Goal: Information Seeking & Learning: Learn about a topic

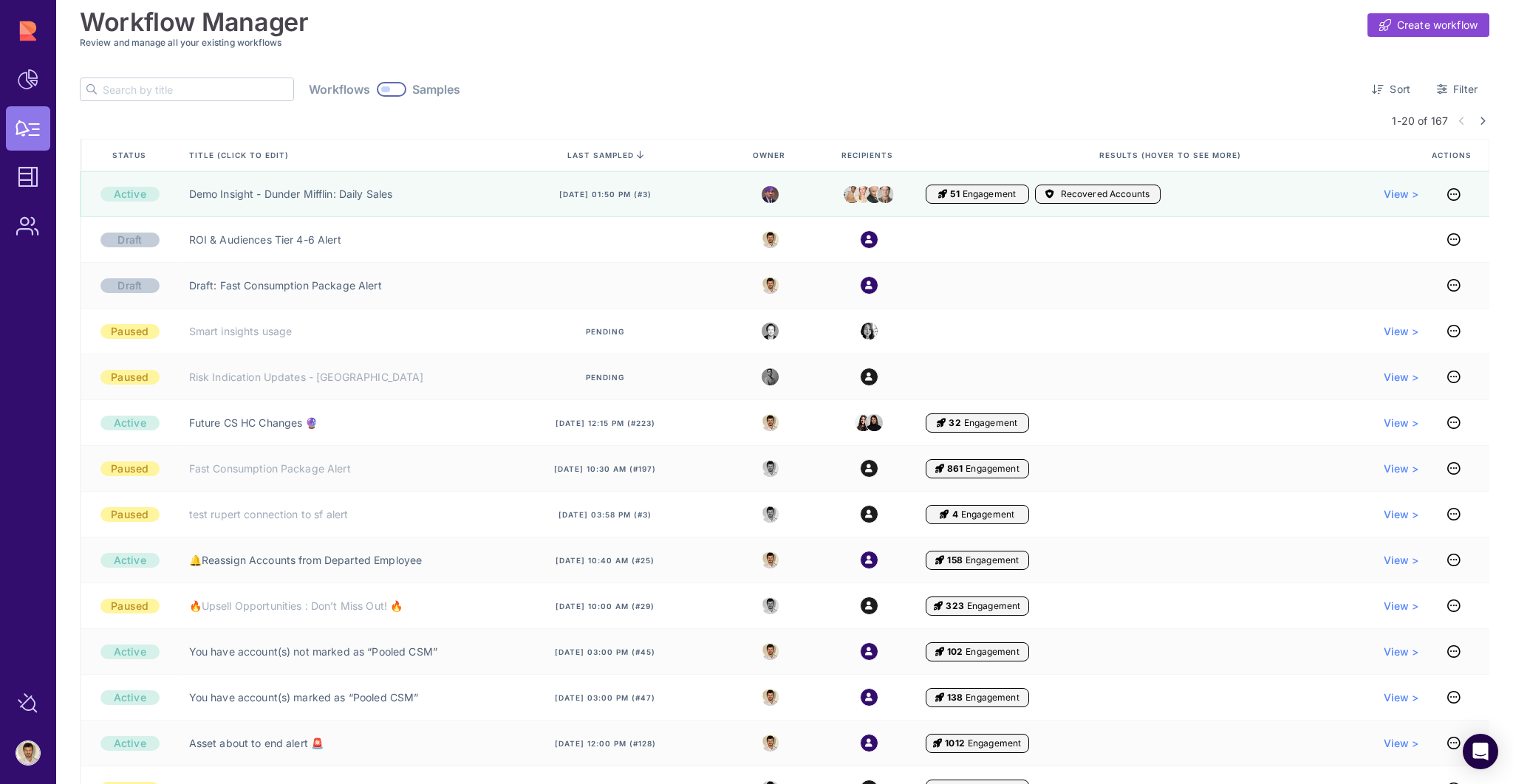
click at [158, 206] on div "Active" at bounding box center [129, 194] width 99 height 46
click at [254, 197] on link "Demo Insight - Dunder Mifflin: Daily Sales" at bounding box center [290, 194] width 204 height 15
click at [335, 195] on link "Demo Insight - Dunder Mifflin: Daily Sales" at bounding box center [290, 194] width 204 height 15
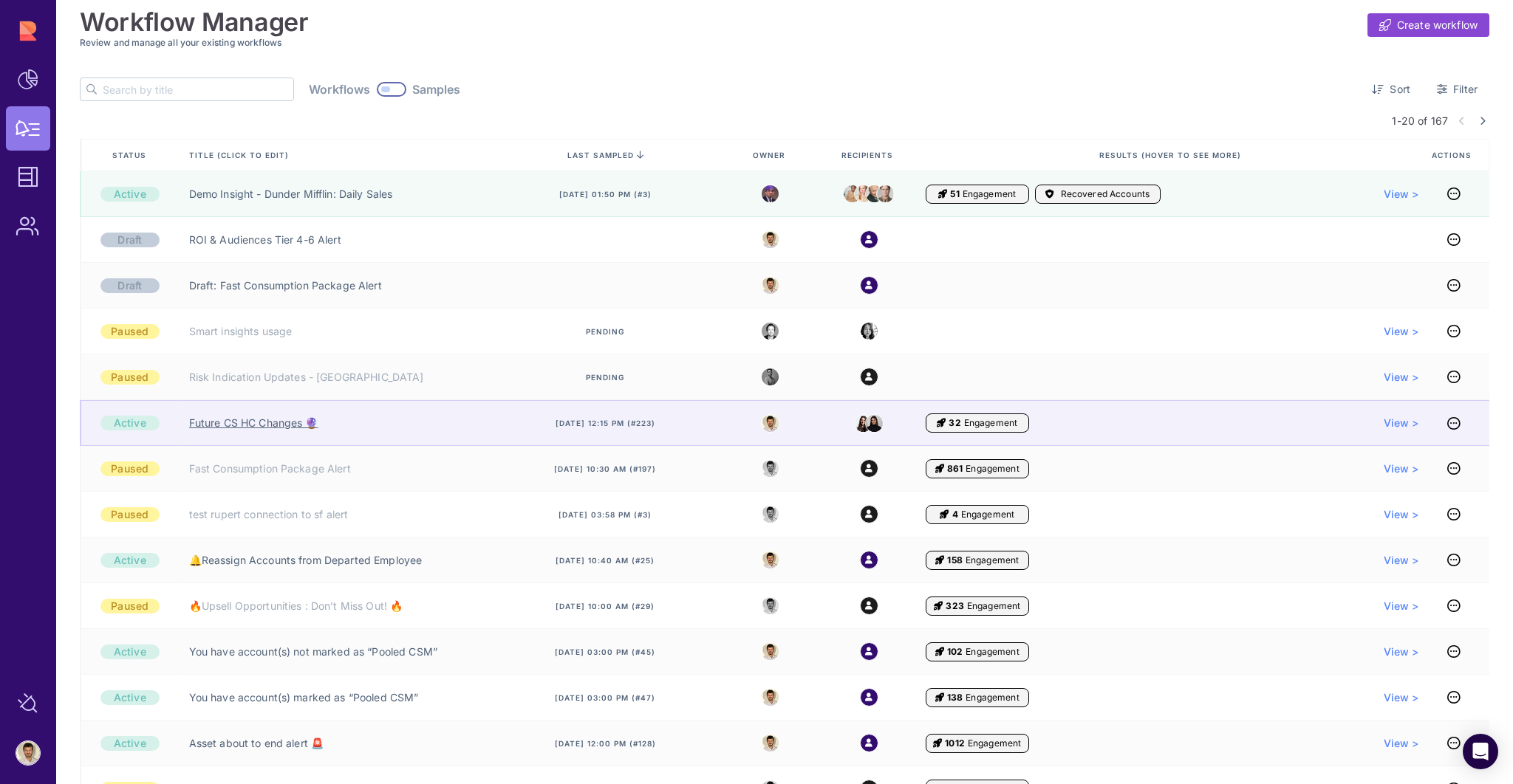
click at [274, 423] on link "Future CS HC Changes 🔮" at bounding box center [254, 423] width 130 height 15
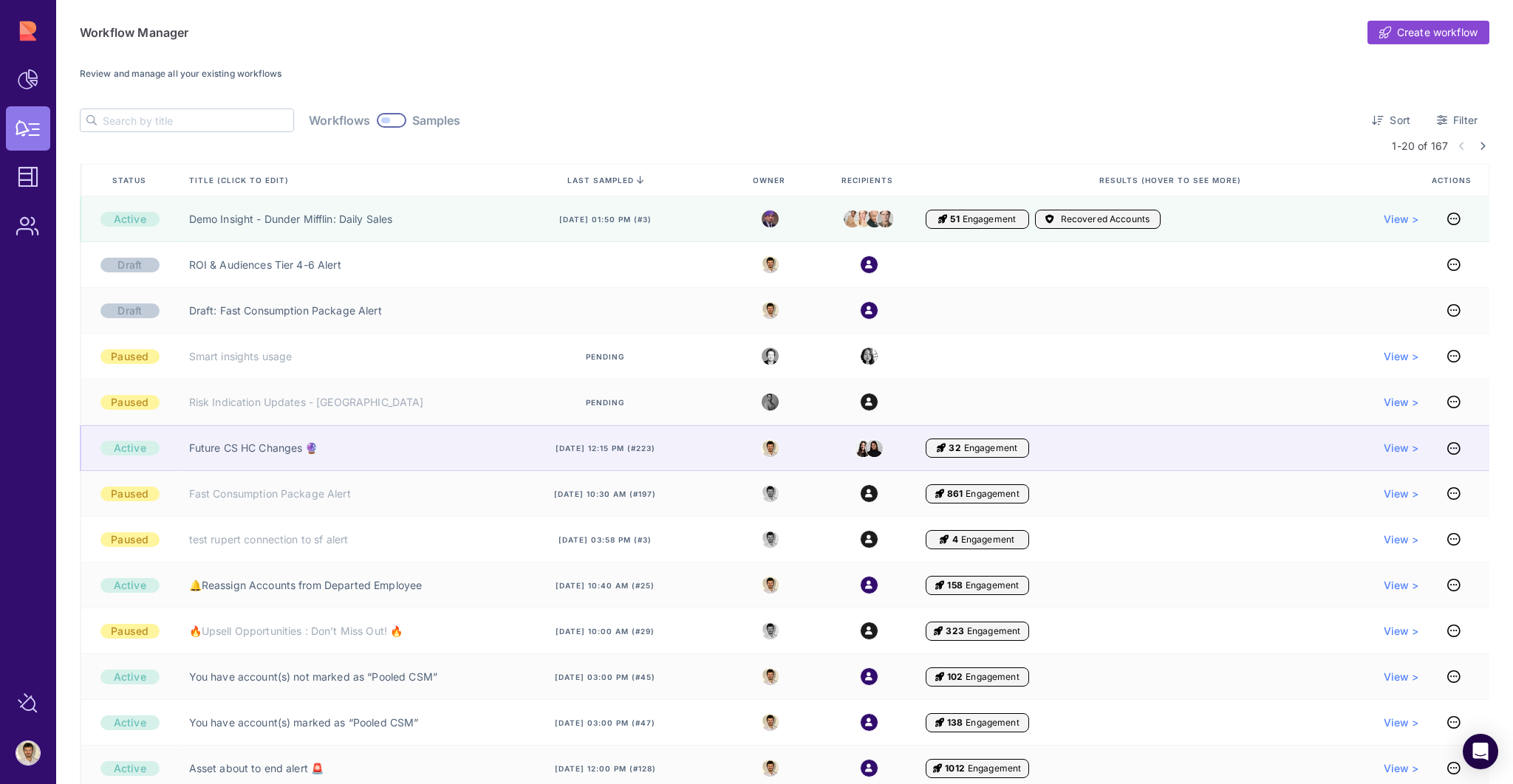
scroll to position [59, 0]
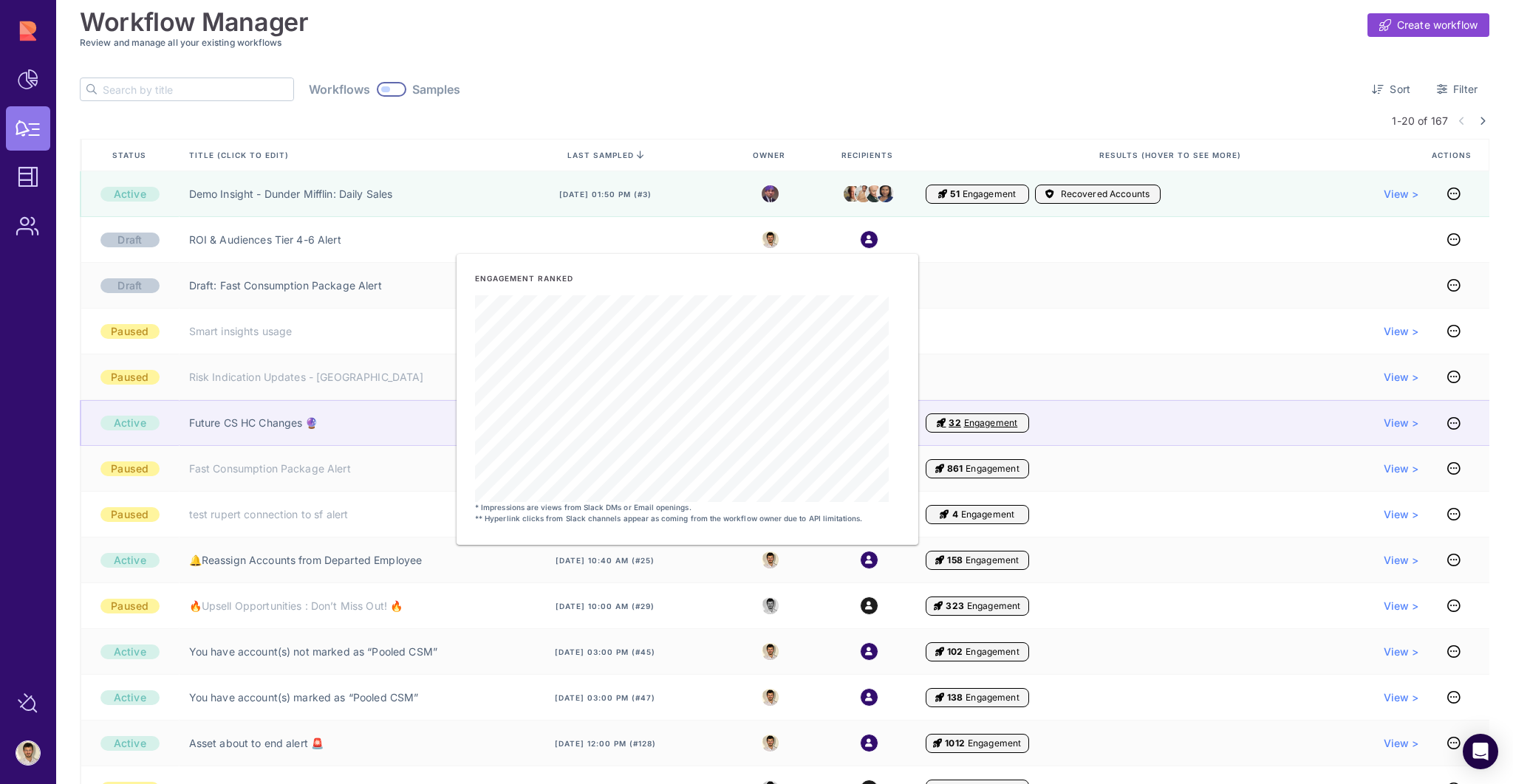
click at [952, 422] on span "32" at bounding box center [954, 423] width 12 height 12
click at [961, 423] on span "32 Engagement" at bounding box center [977, 423] width 103 height 19
click at [987, 427] on span "Engagement" at bounding box center [991, 423] width 53 height 12
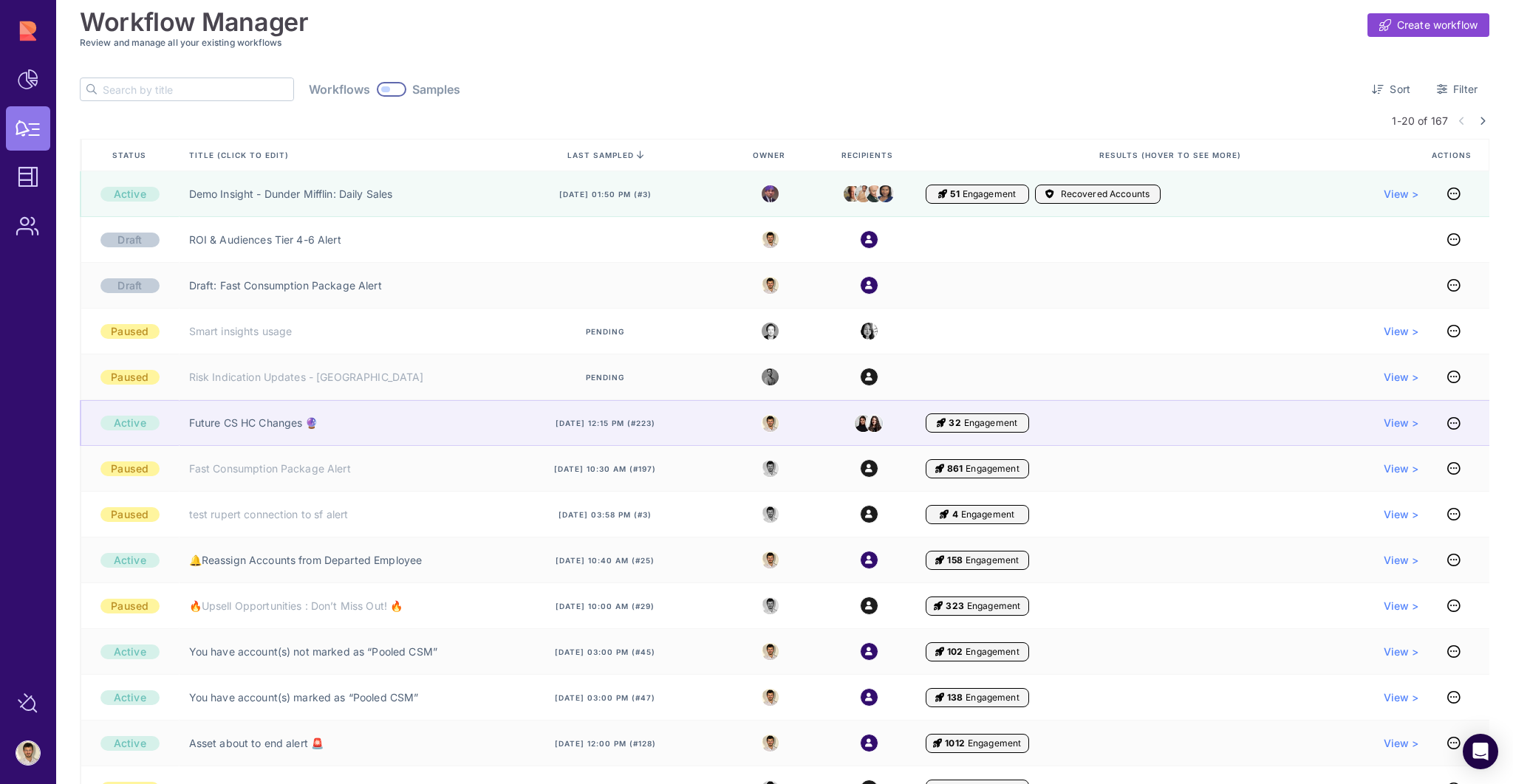
click at [981, 421] on span "Engagement" at bounding box center [991, 423] width 53 height 12
